Goal: Task Accomplishment & Management: Use online tool/utility

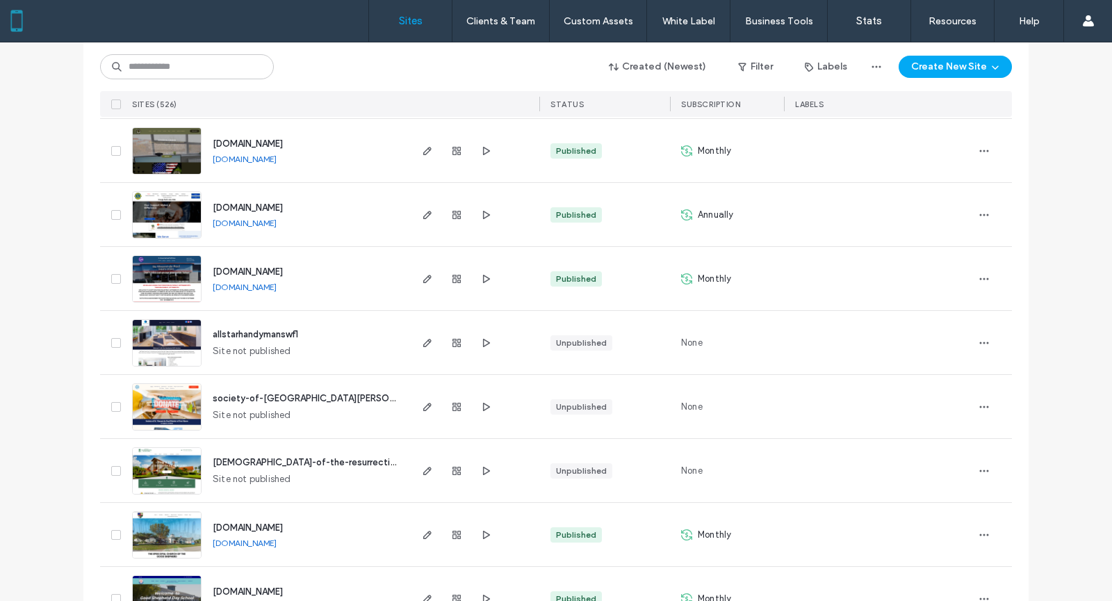
scroll to position [1312, 0]
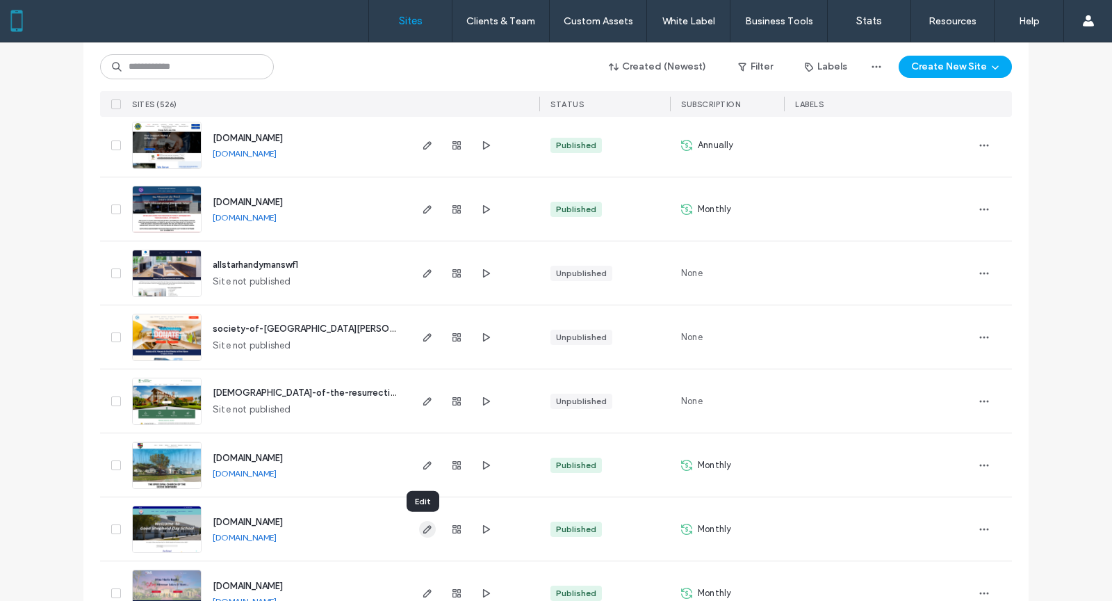
click at [423, 527] on icon "button" at bounding box center [427, 528] width 11 height 11
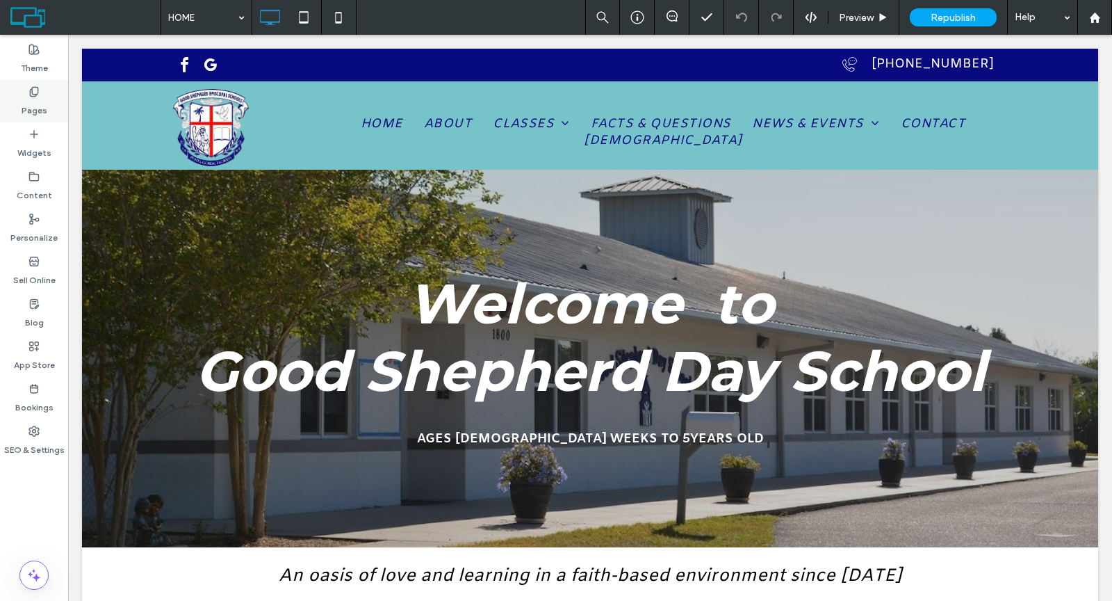
click at [33, 104] on label "Pages" at bounding box center [35, 106] width 26 height 19
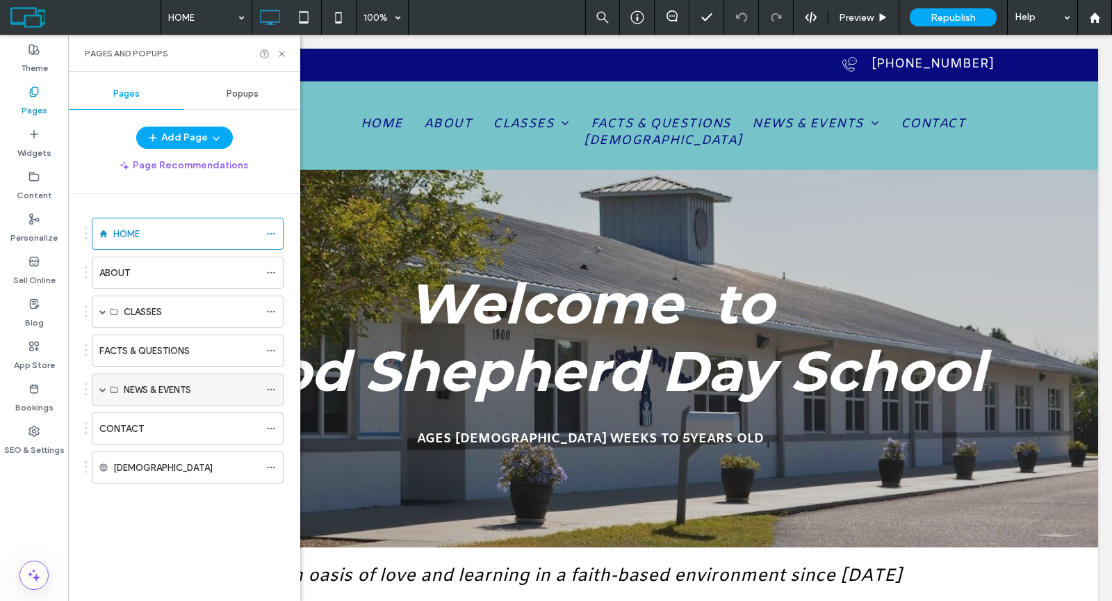
click at [100, 386] on span at bounding box center [102, 389] width 7 height 7
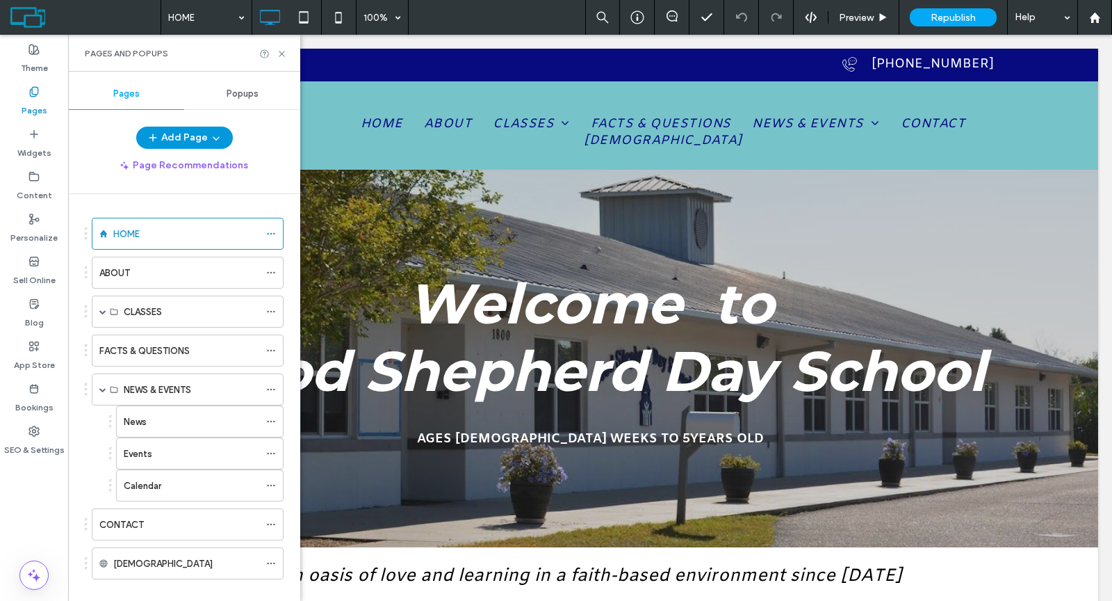
click at [175, 134] on button "Add Page" at bounding box center [184, 138] width 97 height 22
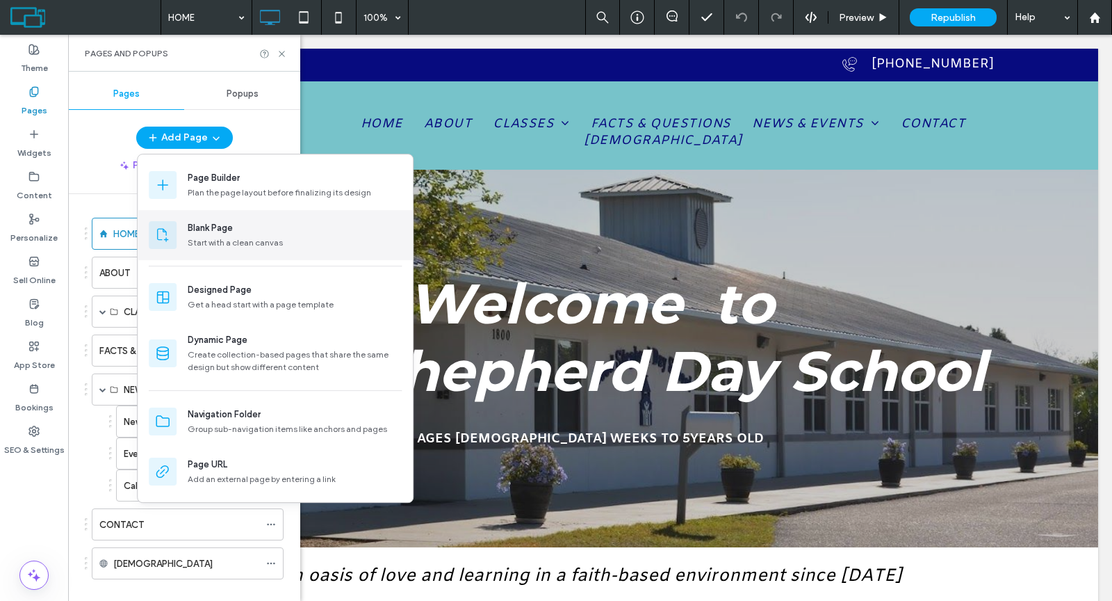
click at [206, 232] on div "Blank Page" at bounding box center [210, 228] width 45 height 14
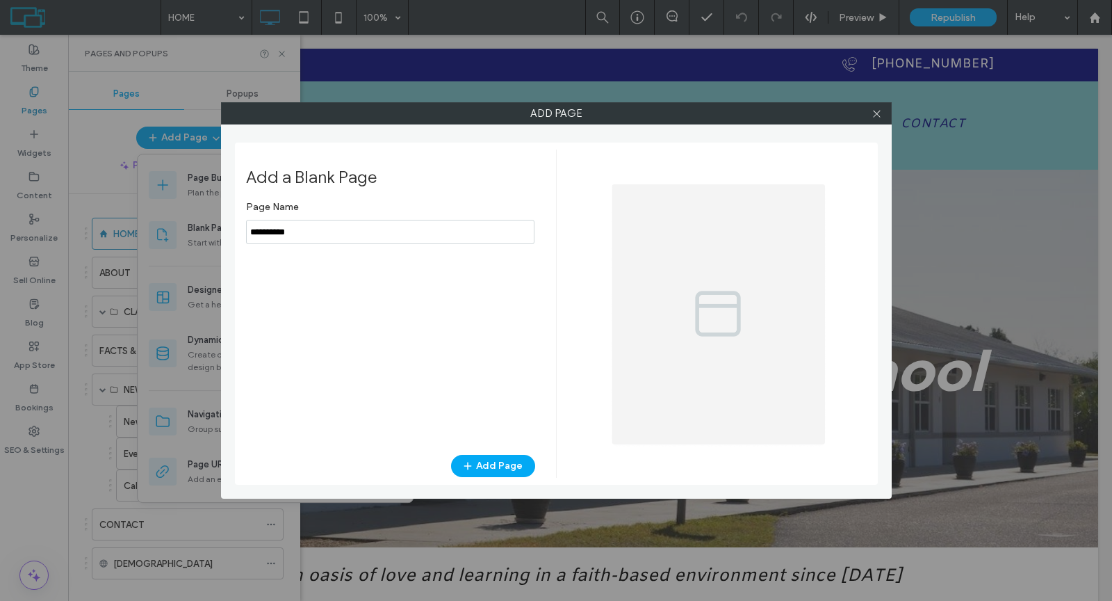
drag, startPoint x: 310, startPoint y: 230, endPoint x: 245, endPoint y: 234, distance: 64.7
click at [246, 234] on input "notEmpty" at bounding box center [390, 232] width 289 height 24
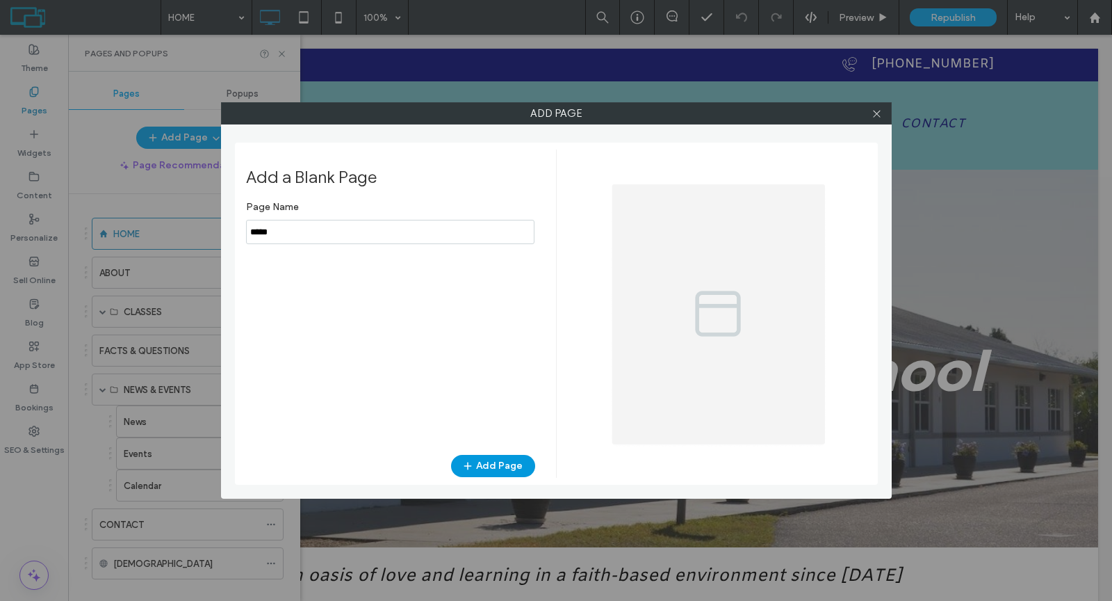
type input "*****"
click at [498, 470] on button "Add Page" at bounding box center [493, 466] width 84 height 22
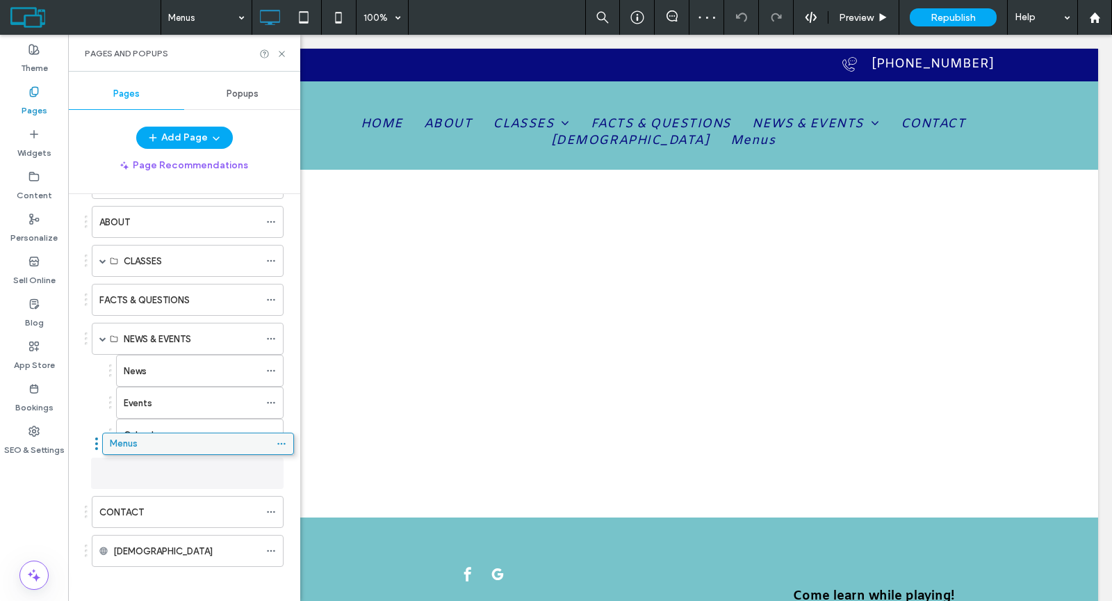
scroll to position [44, 0]
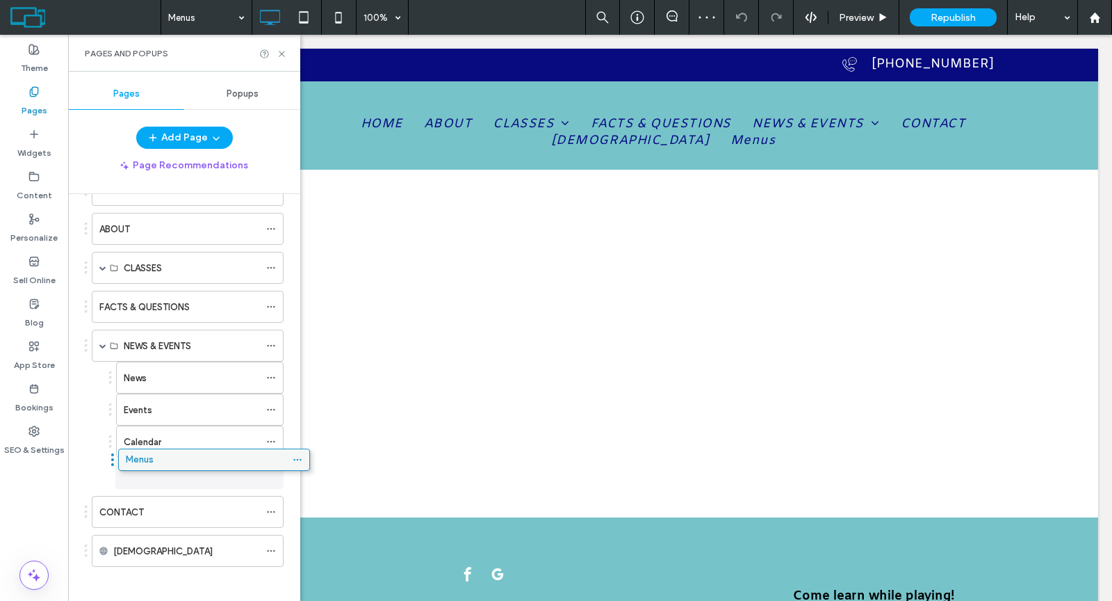
drag, startPoint x: 165, startPoint y: 542, endPoint x: 192, endPoint y: 462, distance: 84.2
click at [281, 55] on icon at bounding box center [282, 54] width 10 height 10
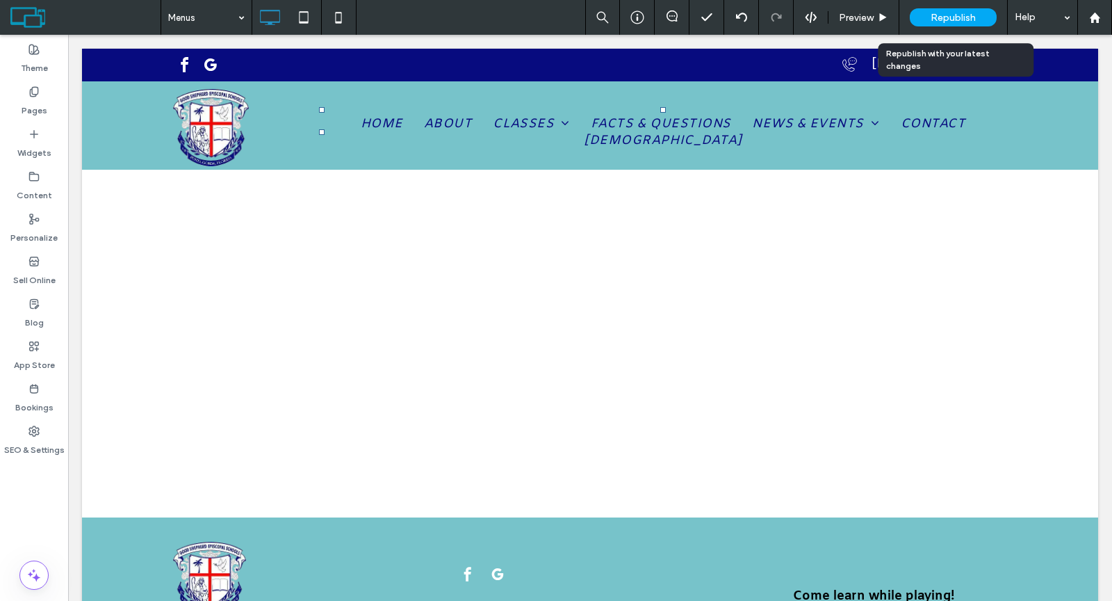
click at [954, 18] on span "Republish" at bounding box center [953, 18] width 45 height 12
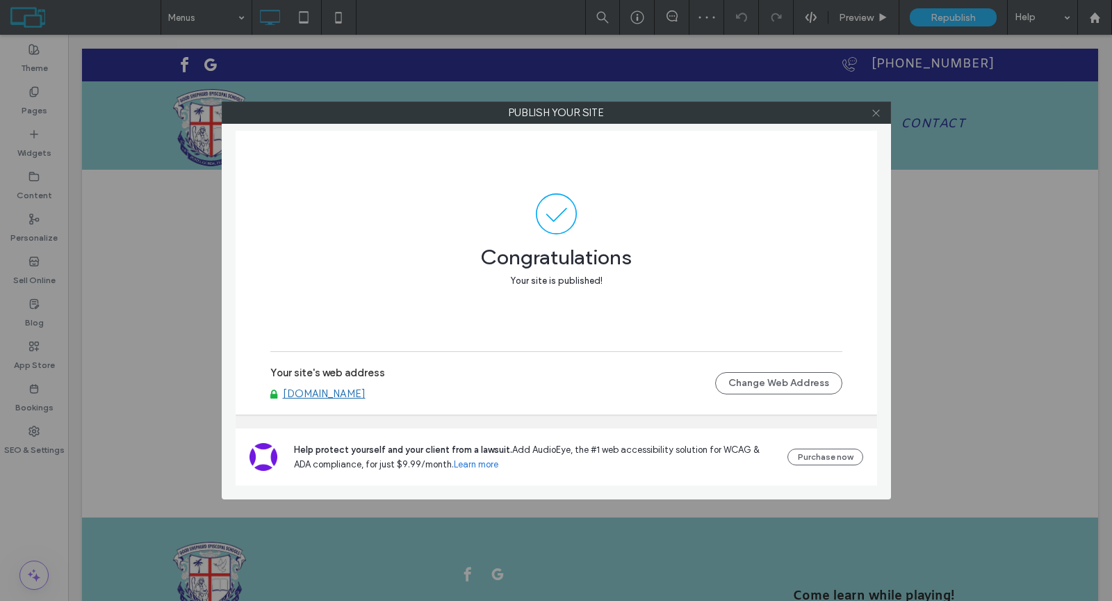
click at [877, 114] on icon at bounding box center [876, 113] width 10 height 10
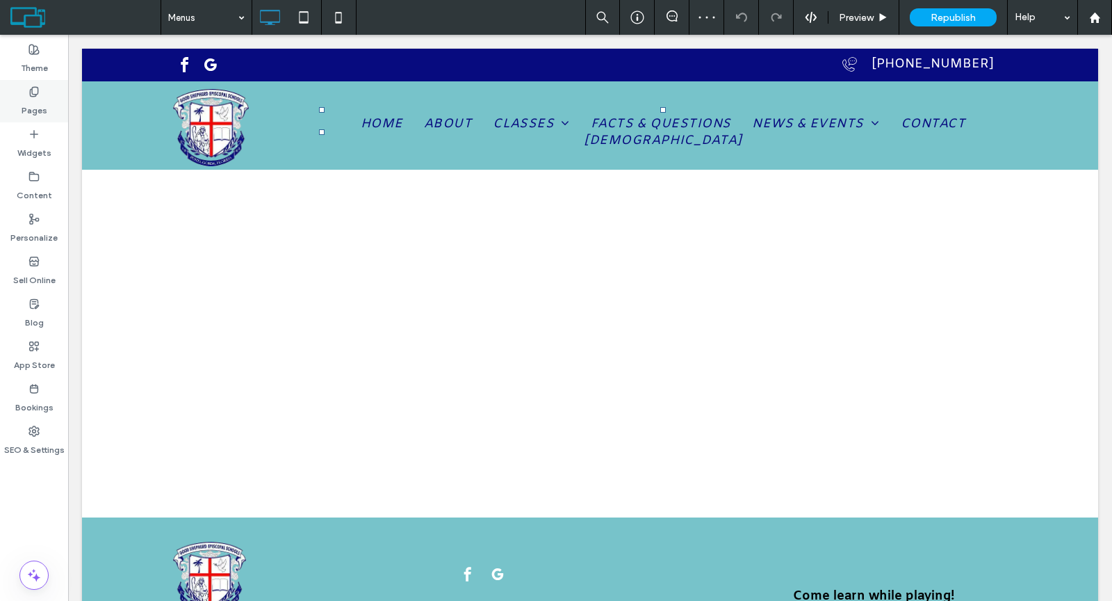
click at [28, 99] on label "Pages" at bounding box center [35, 106] width 26 height 19
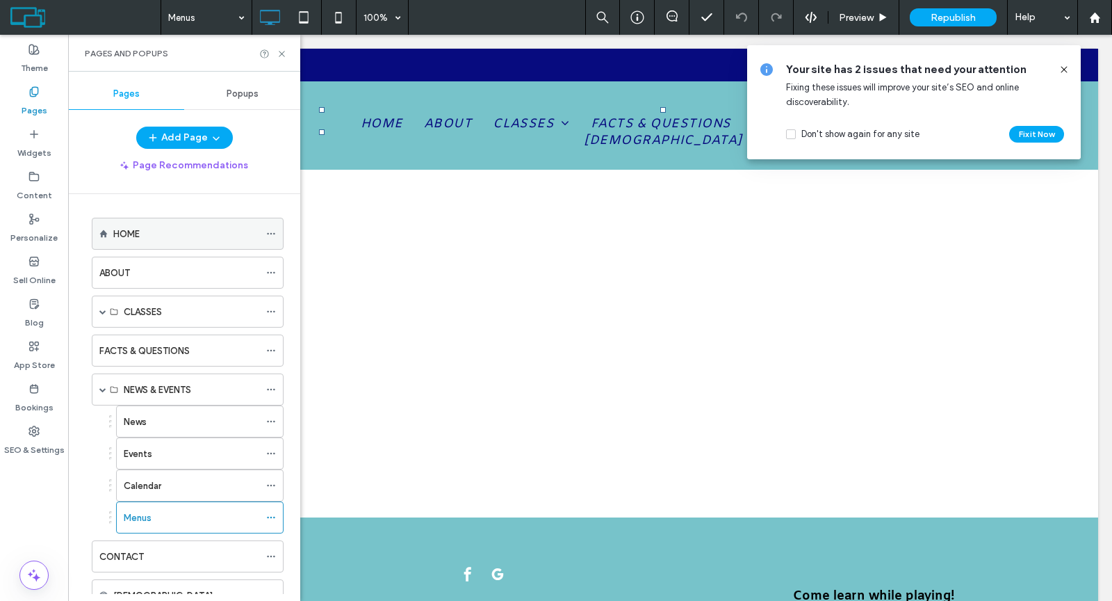
click at [139, 227] on label "HOME" at bounding box center [126, 234] width 26 height 24
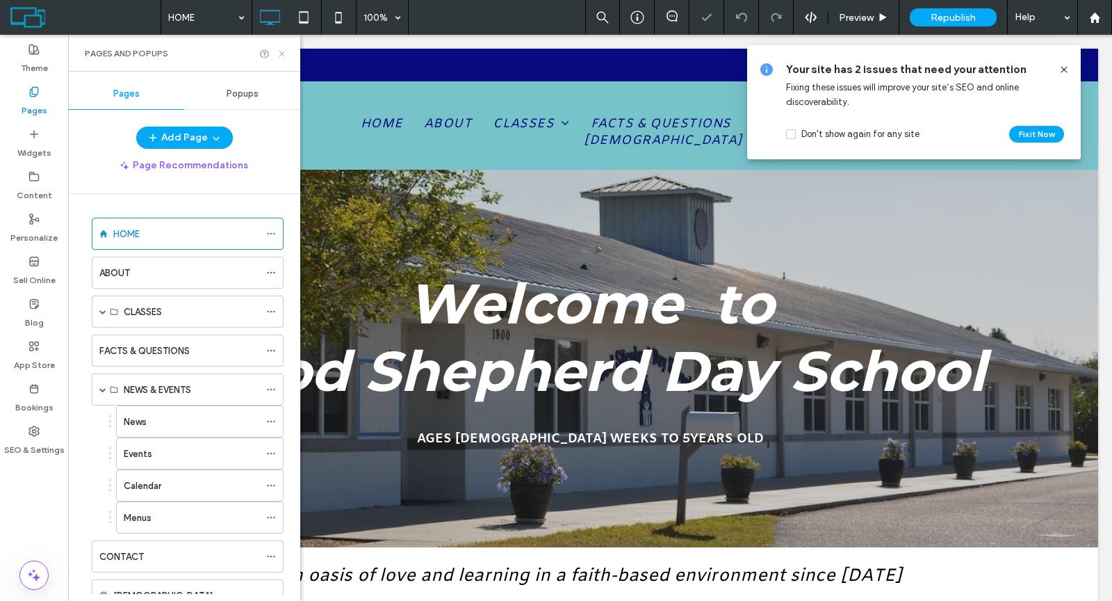
click at [282, 56] on icon at bounding box center [282, 54] width 10 height 10
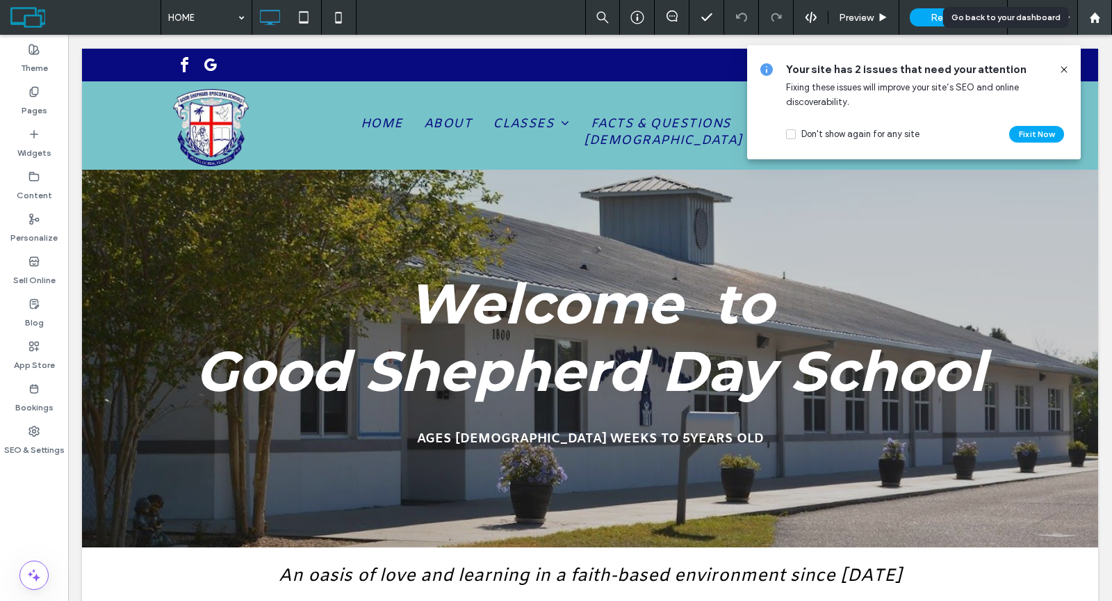
click at [1089, 20] on icon at bounding box center [1095, 18] width 12 height 12
